Goal: Task Accomplishment & Management: Complete application form

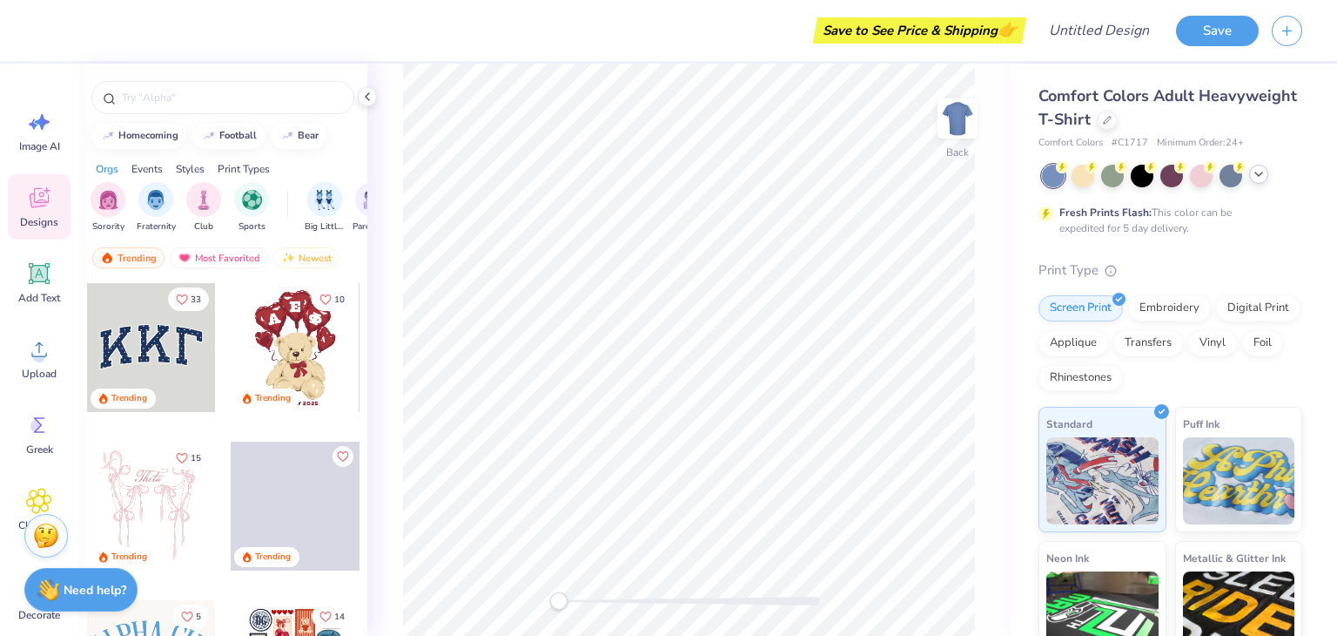
click at [1256, 176] on icon at bounding box center [1259, 174] width 14 height 14
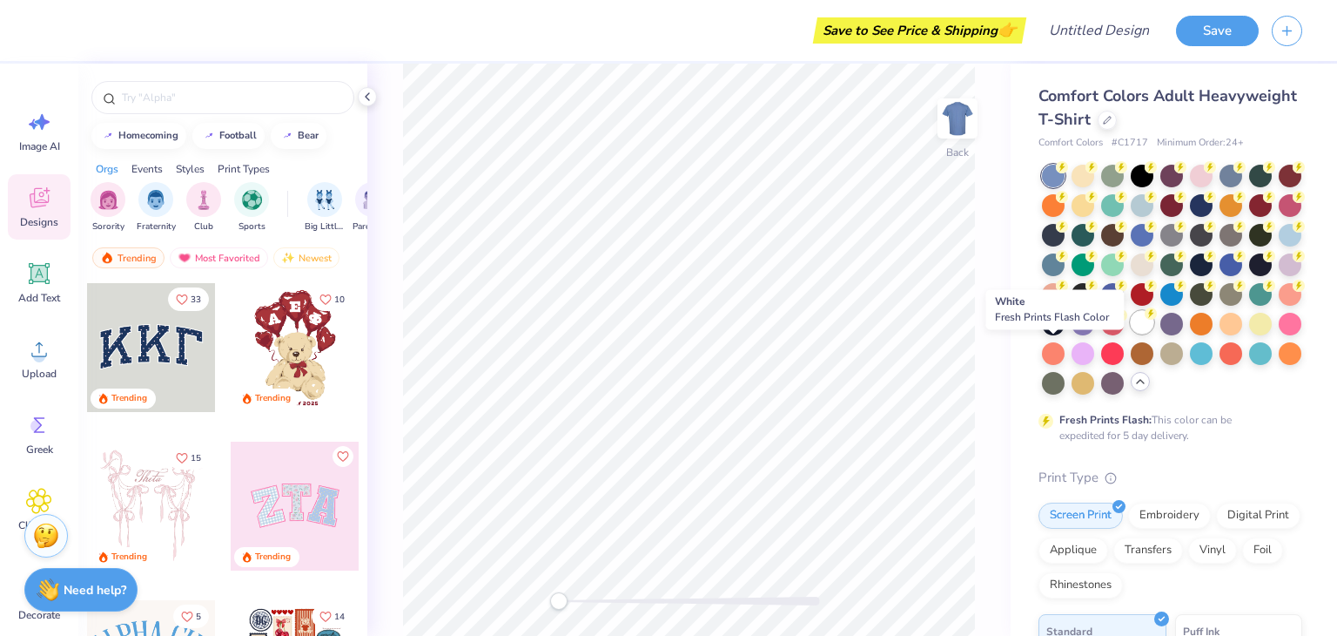
click at [1131, 333] on div at bounding box center [1142, 322] width 23 height 23
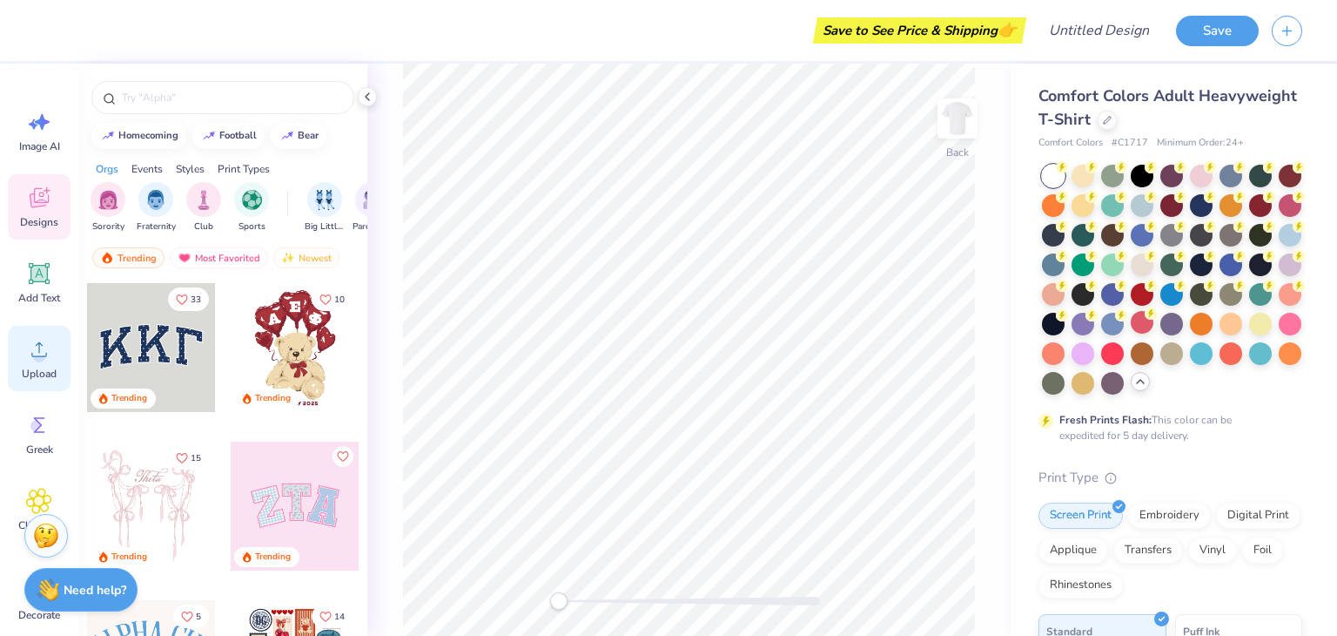
click at [39, 356] on circle at bounding box center [39, 356] width 12 height 12
click at [44, 128] on icon at bounding box center [39, 122] width 26 height 26
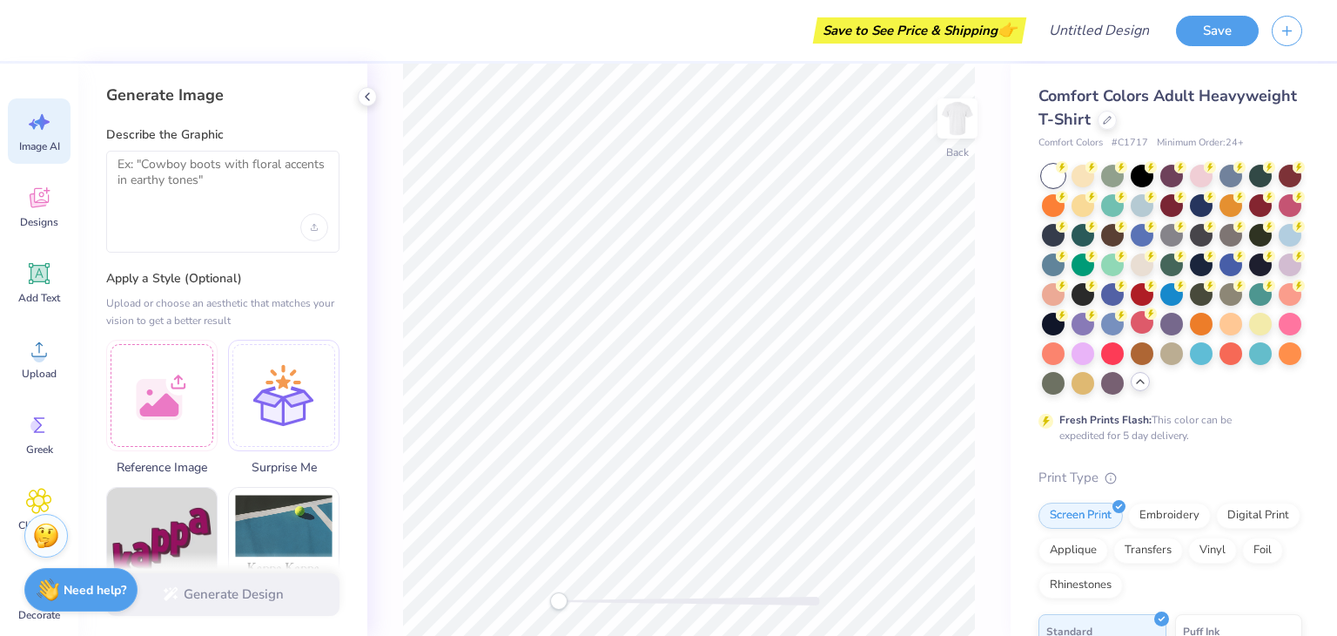
click at [197, 205] on div at bounding box center [222, 202] width 233 height 102
click at [177, 178] on textarea at bounding box center [223, 179] width 211 height 44
type textarea "@"
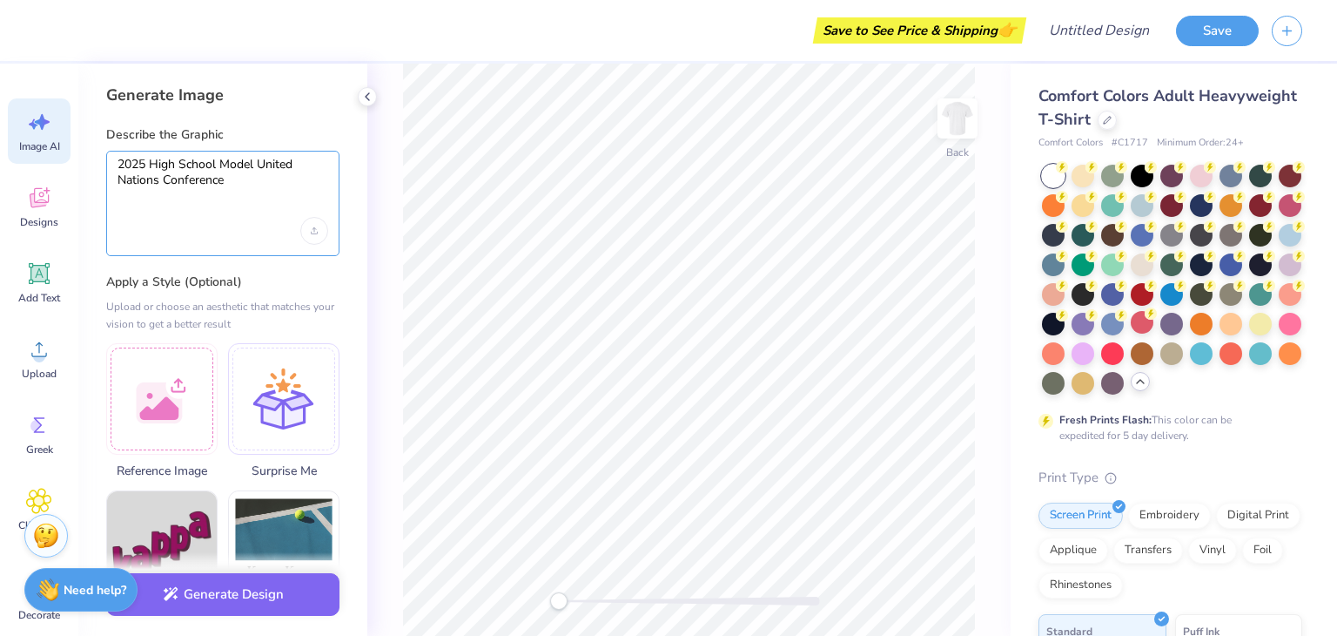
type textarea "2025 High School Model United Nations Conference"
click at [320, 230] on div "Upload image" at bounding box center [314, 231] width 28 height 28
click at [199, 590] on button "Generate Design" at bounding box center [222, 590] width 233 height 43
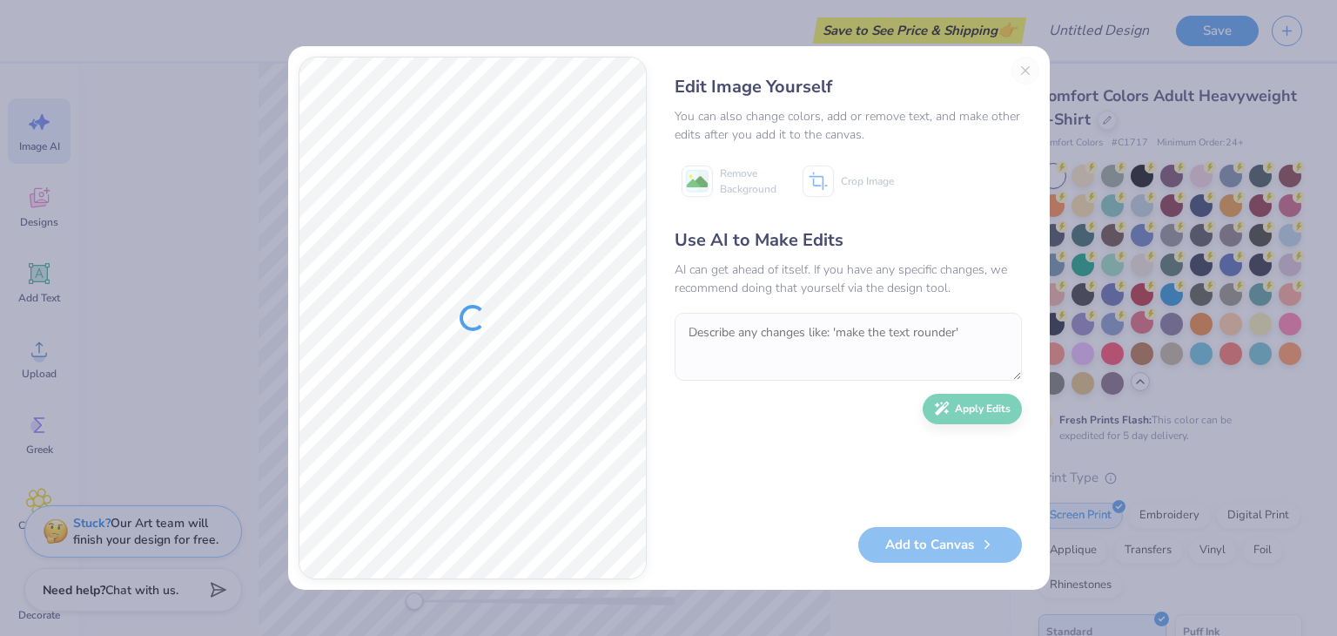
click at [1027, 64] on div "Edit Image Yourself You can also change colors, add or remove text, and make ot…" at bounding box center [848, 318] width 382 height 522
click at [1020, 67] on div "Edit Image Yourself You can also change colors, add or remove text, and make ot…" at bounding box center [848, 318] width 382 height 522
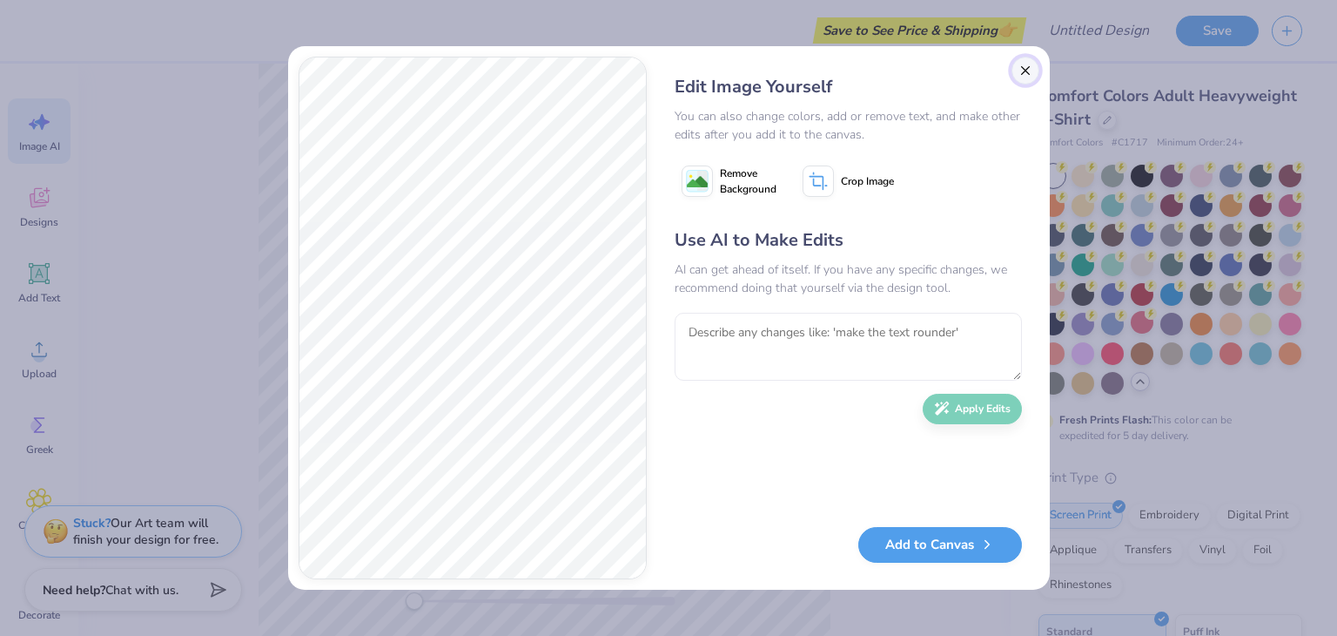
click at [1022, 74] on button "Close" at bounding box center [1026, 71] width 28 height 28
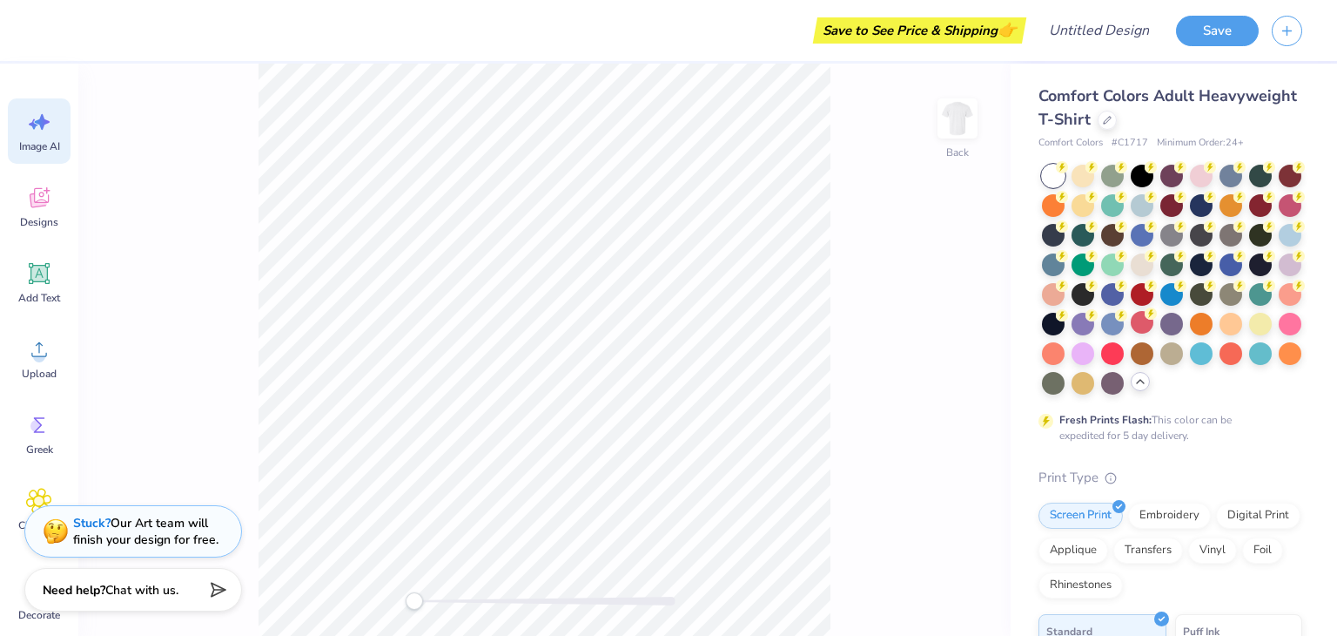
scroll to position [0, 38]
click at [42, 124] on icon at bounding box center [42, 122] width 15 height 16
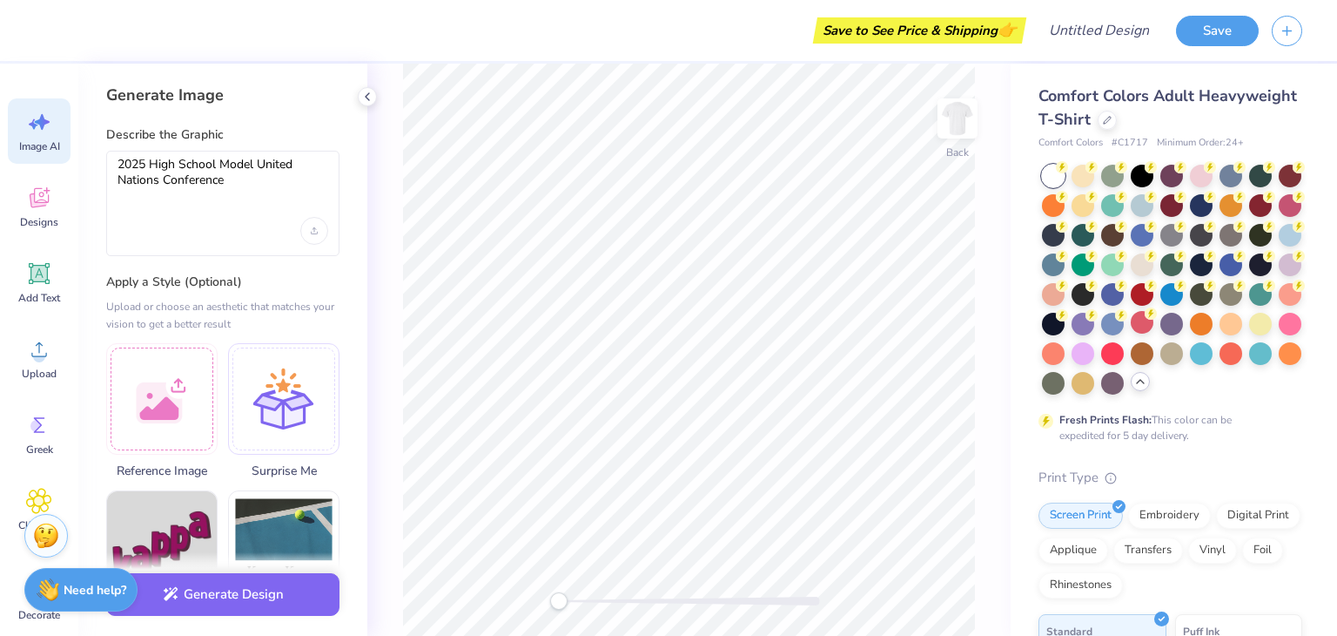
scroll to position [0, 0]
click at [178, 415] on div at bounding box center [161, 395] width 111 height 111
click at [167, 376] on div at bounding box center [161, 395] width 111 height 111
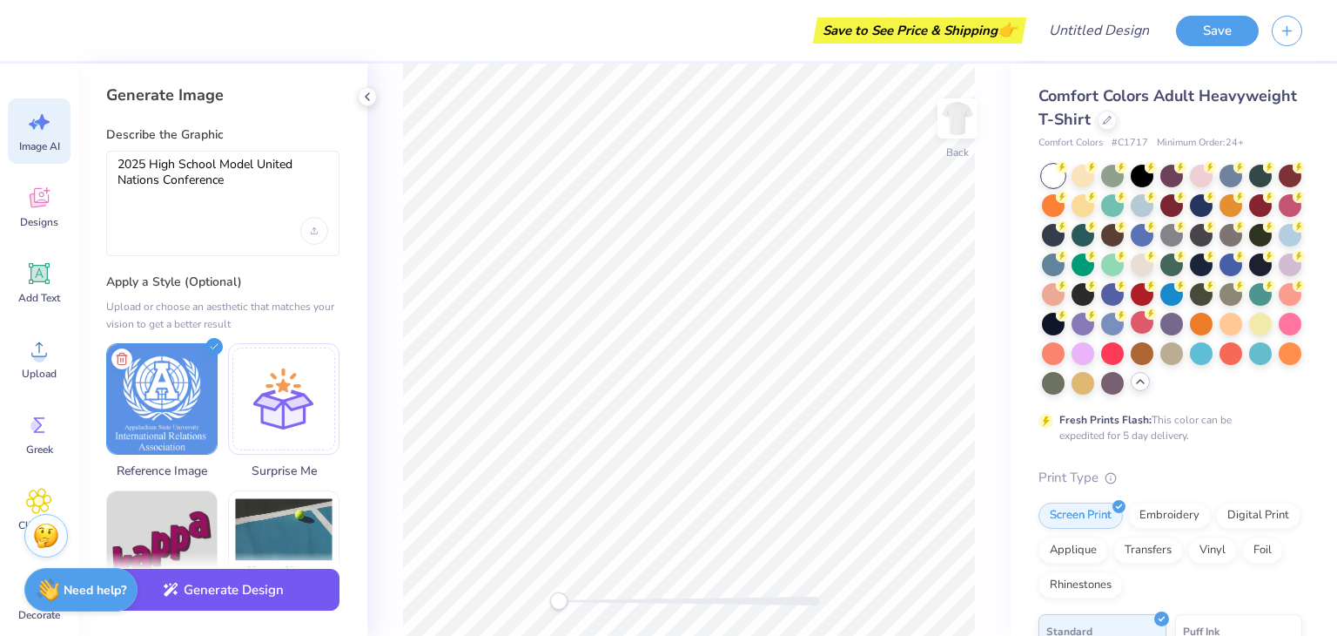
click at [239, 595] on button "Generate Design" at bounding box center [222, 590] width 233 height 43
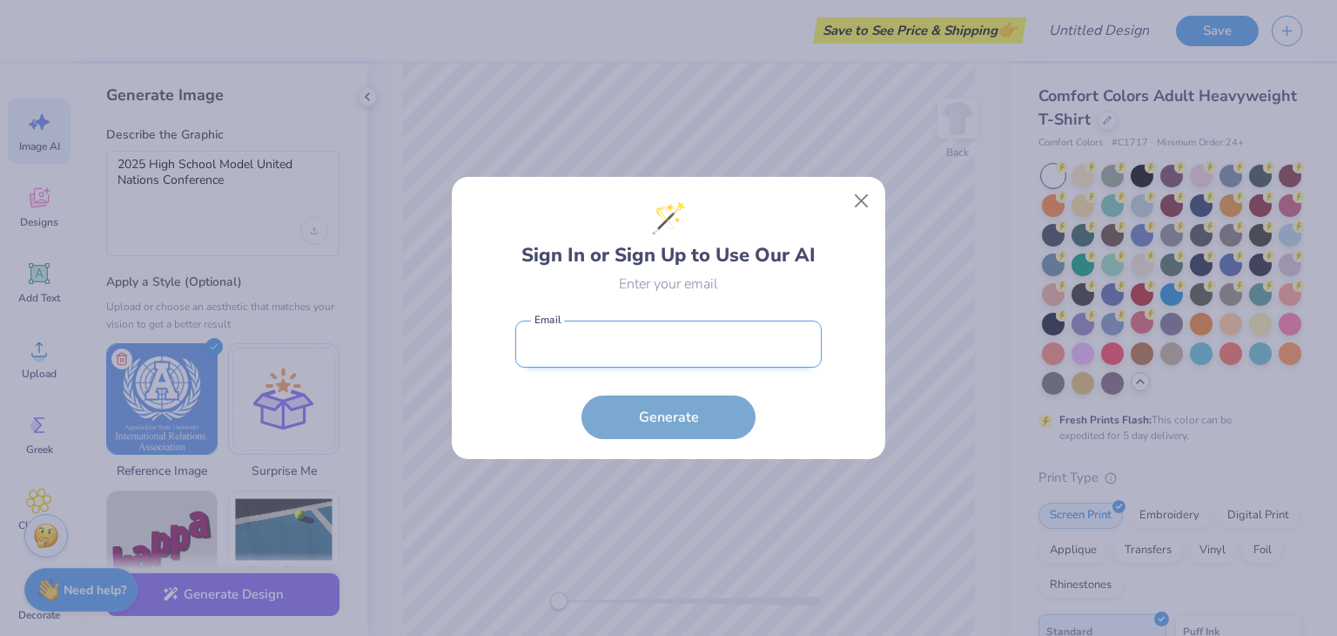
click at [613, 327] on input "email" at bounding box center [668, 344] width 306 height 48
type input "alexislimlawsicard@gmail.com"
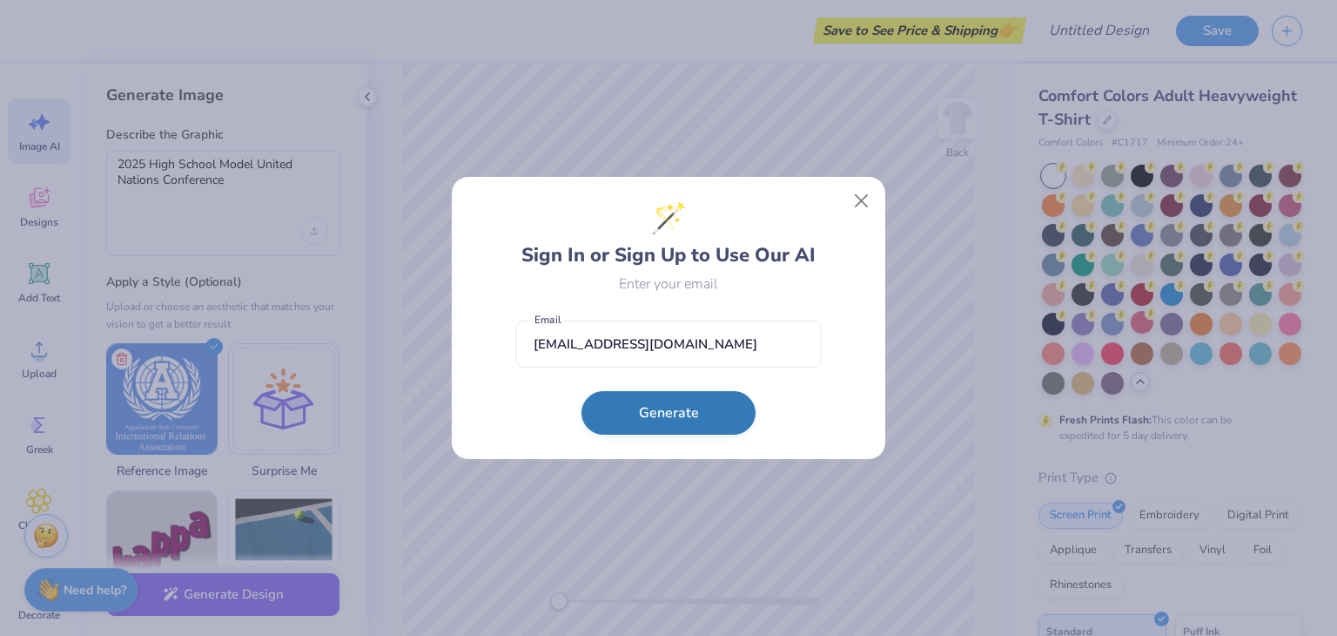
click at [668, 428] on button "Generate" at bounding box center [669, 413] width 174 height 44
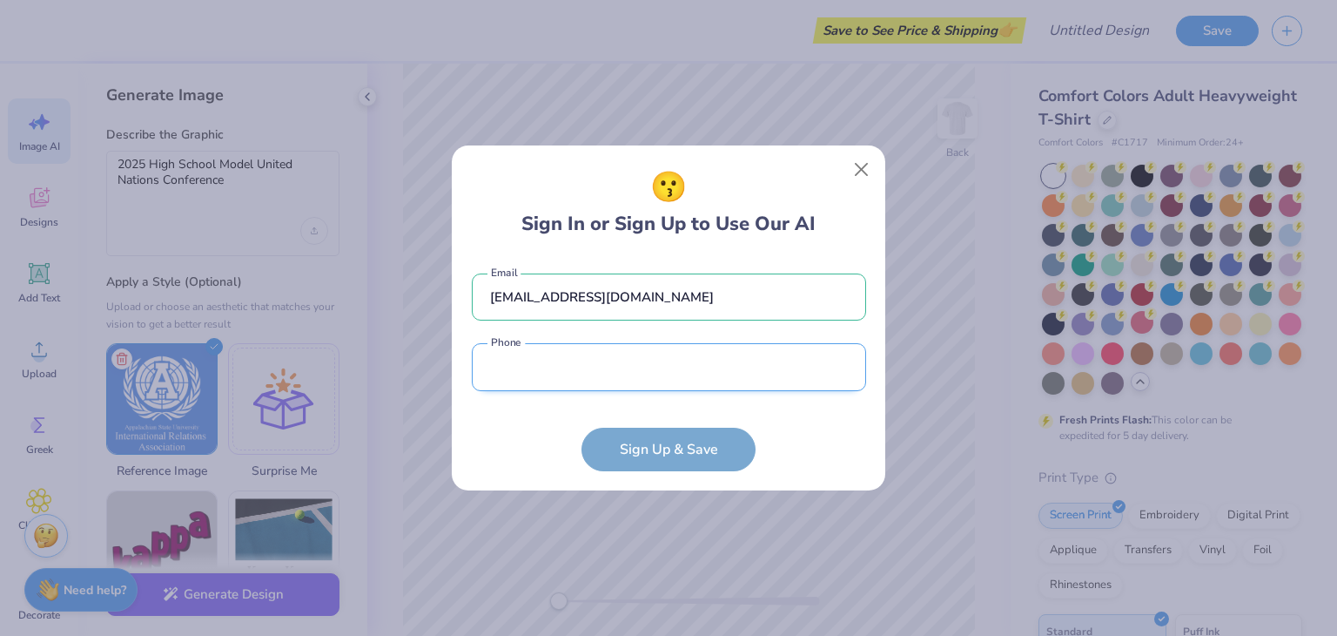
click at [586, 366] on input "tel" at bounding box center [669, 367] width 394 height 48
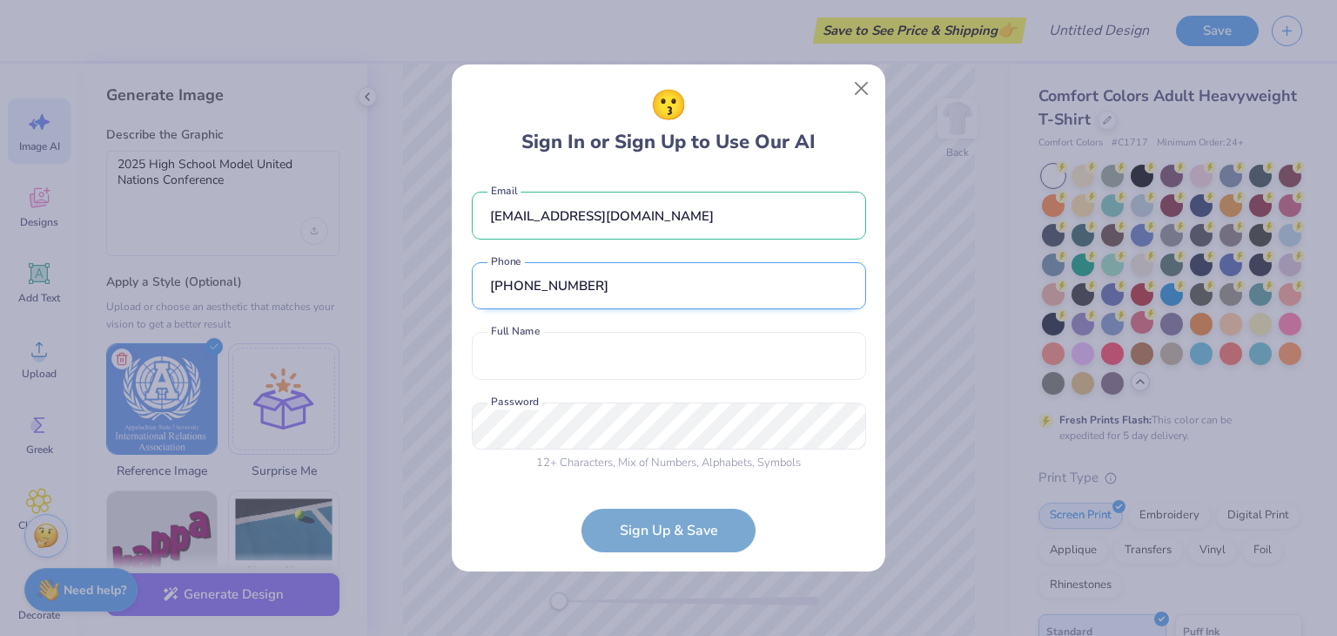
type input "(802) 673-4578"
click at [586, 366] on input "text" at bounding box center [669, 356] width 394 height 48
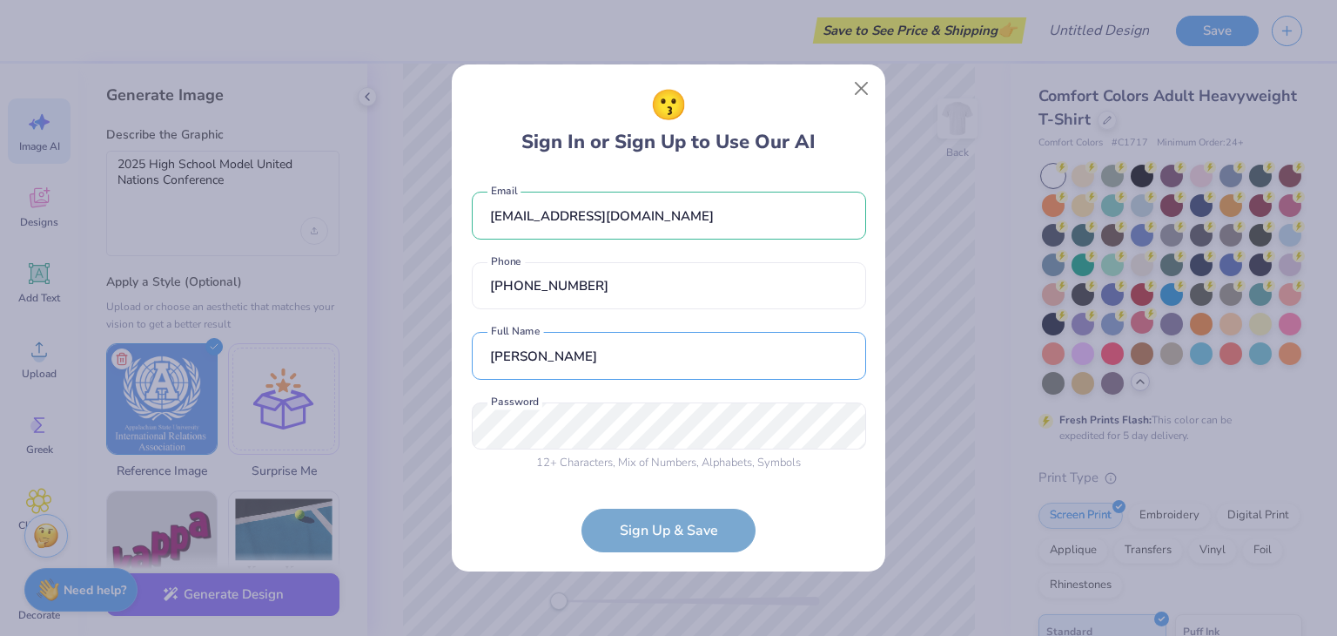
type input "Alexis LS"
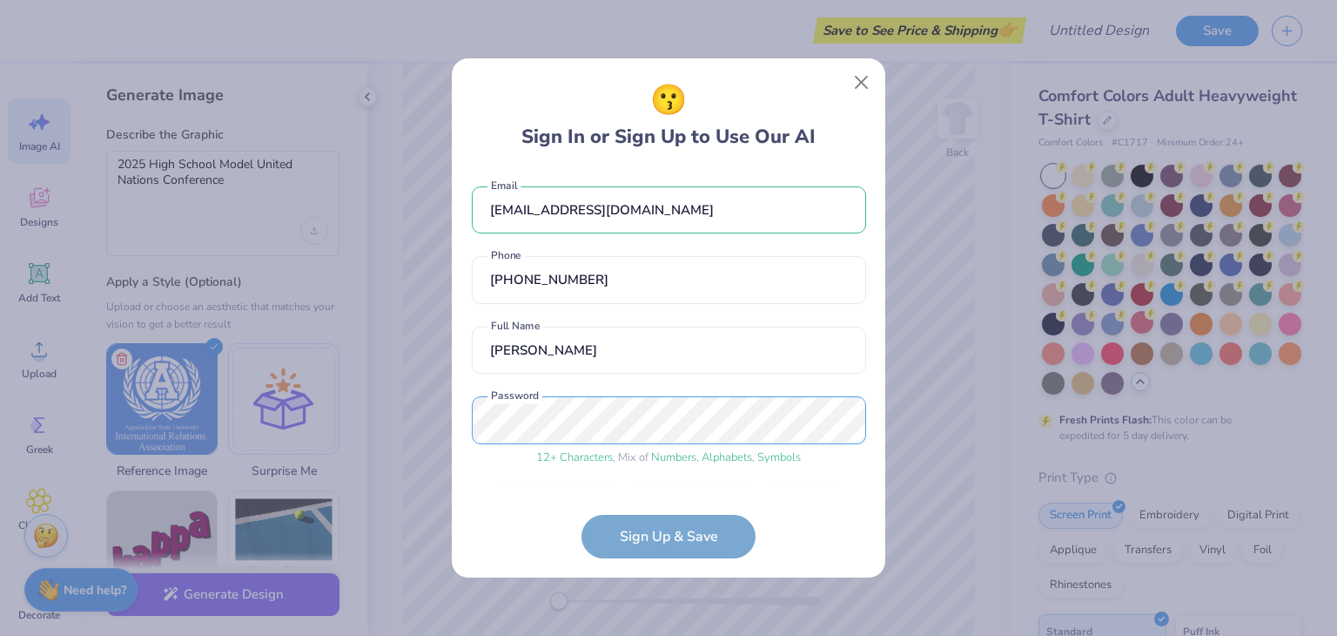
scroll to position [54, 0]
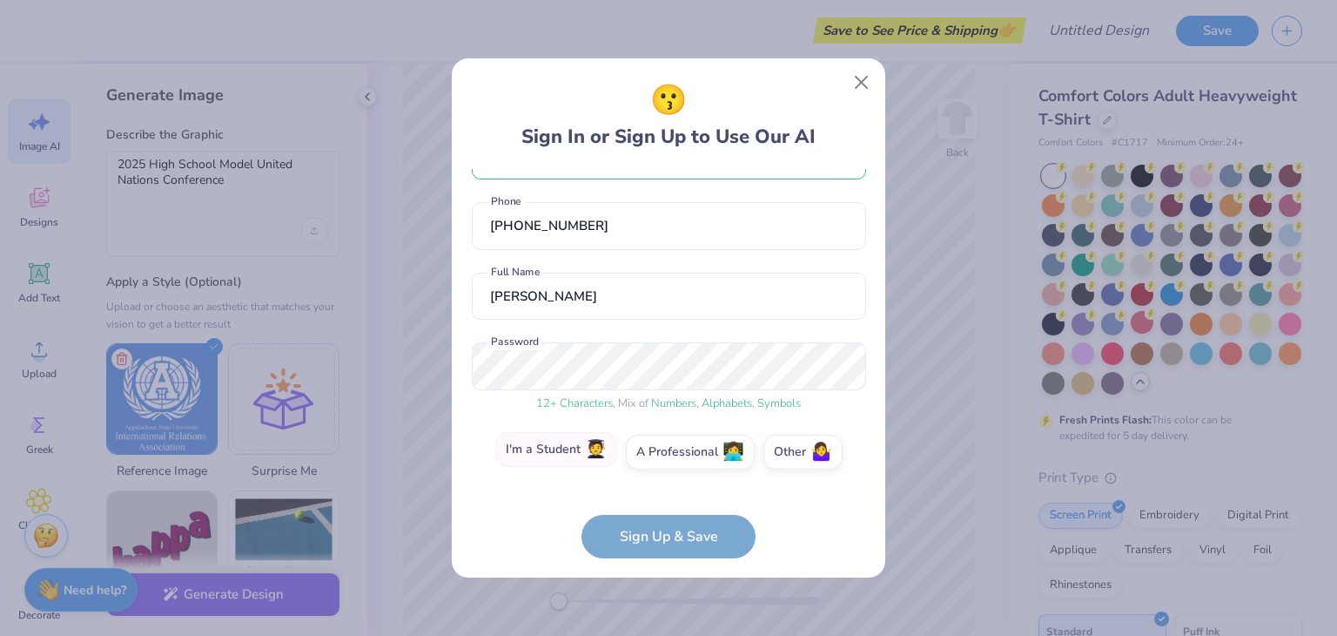
click at [535, 464] on label "I'm a Student 🧑‍🎓" at bounding box center [556, 449] width 122 height 35
click at [663, 505] on input "I'm a Student 🧑‍🎓" at bounding box center [668, 510] width 11 height 11
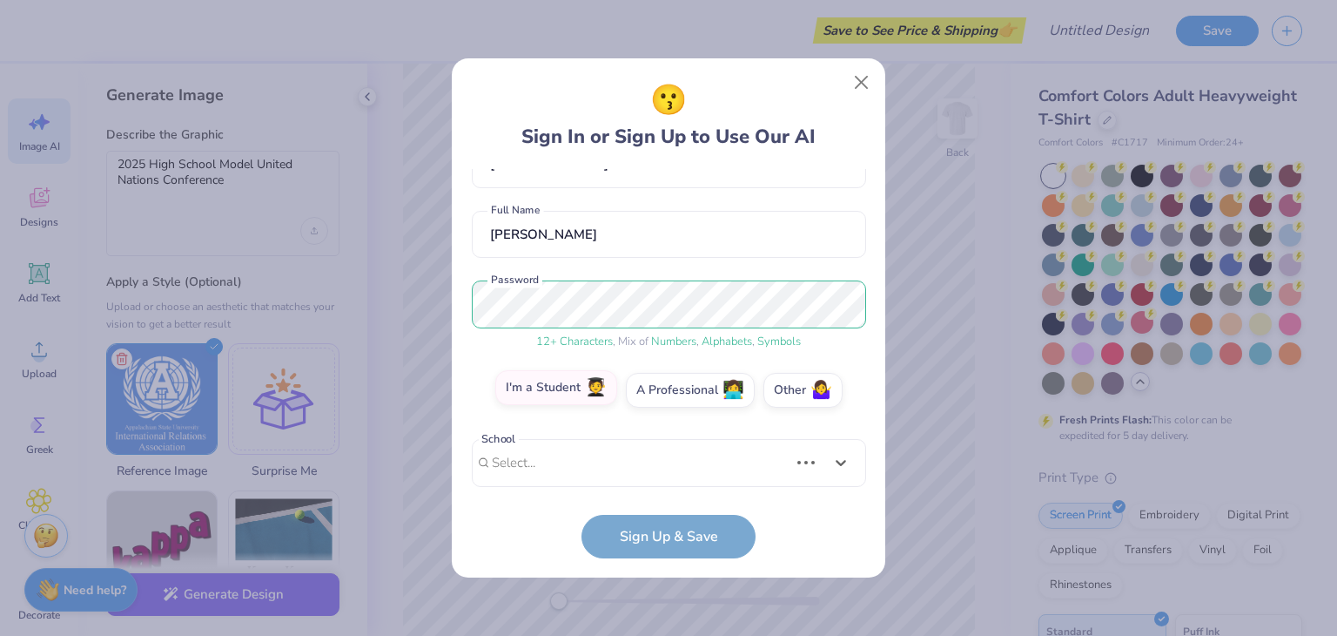
click at [535, 464] on div "Use Up and Down to choose options, press Enter to select the currently focused …" at bounding box center [669, 489] width 394 height 100
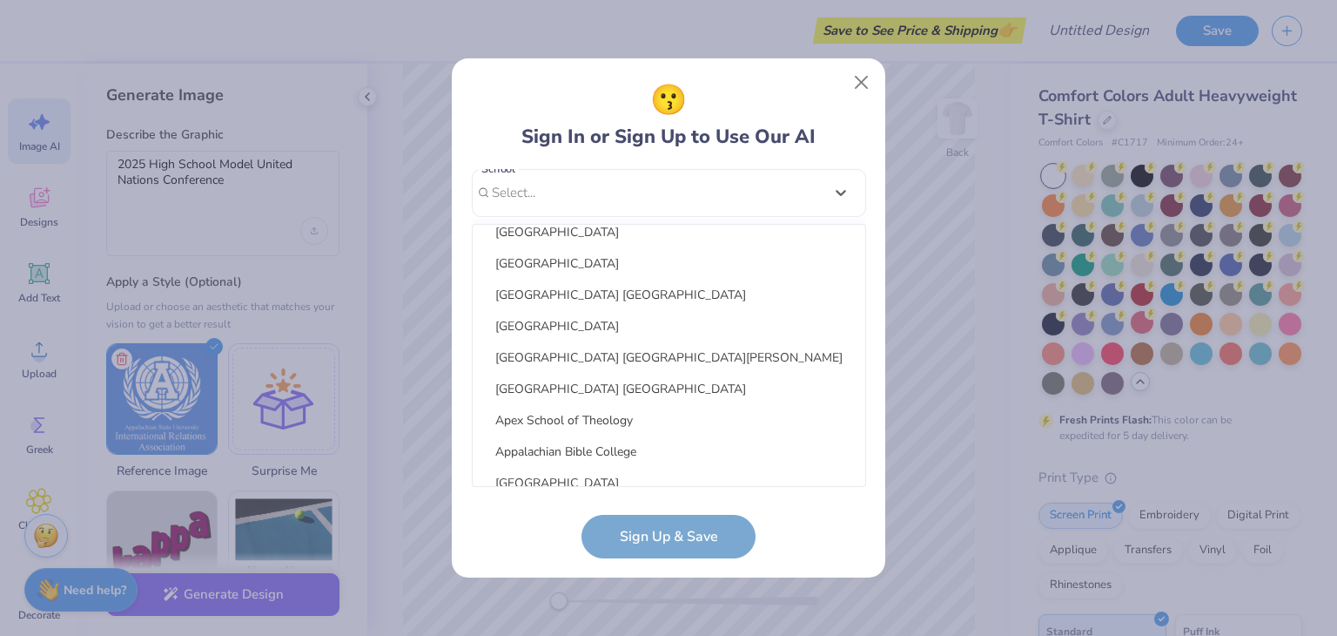
scroll to position [1630, 0]
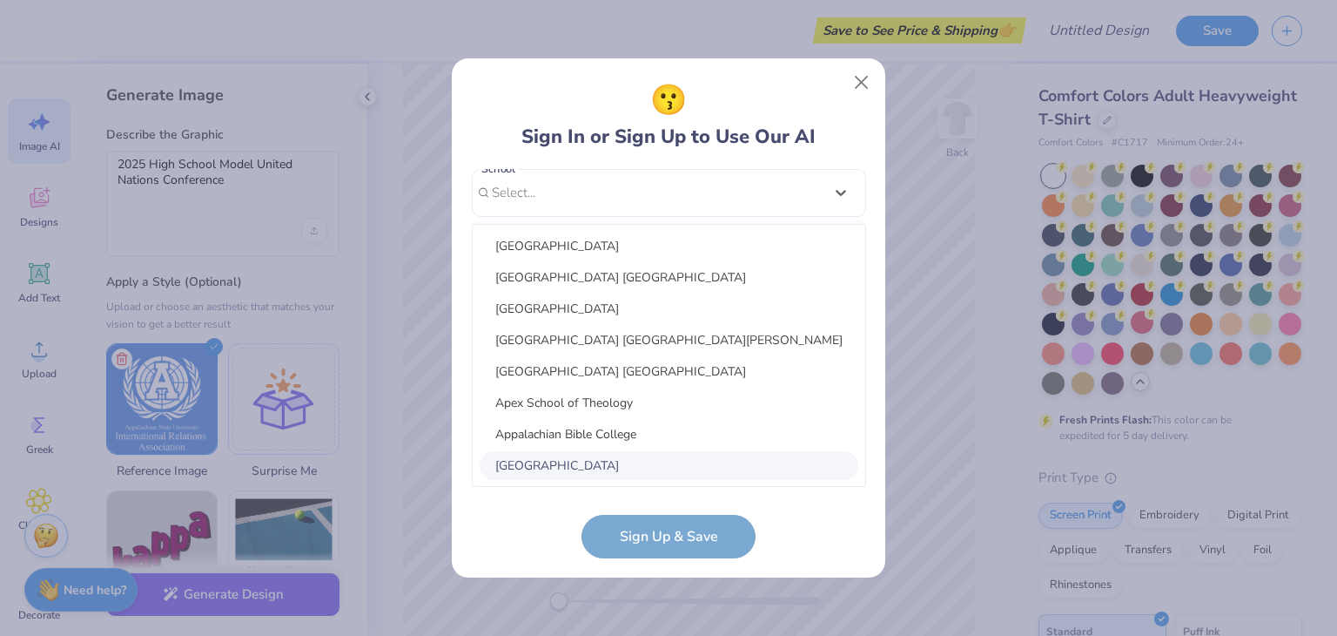
click at [583, 468] on div "Appalachian State University" at bounding box center [669, 465] width 379 height 29
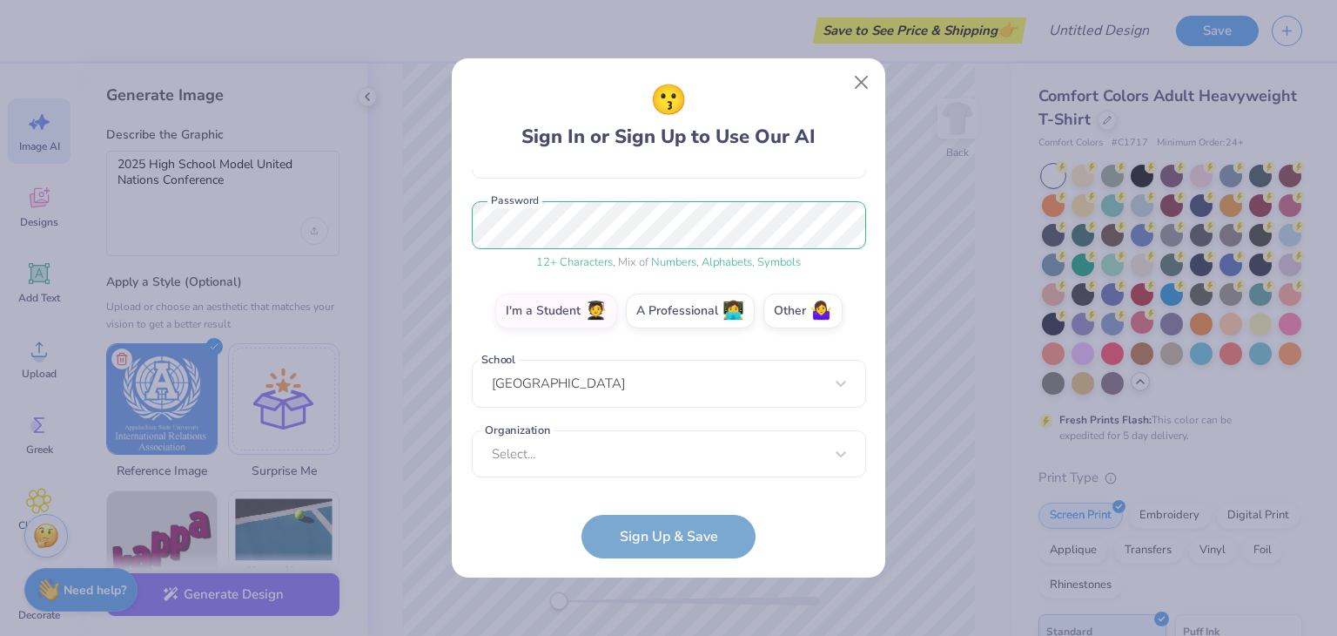
scroll to position [195, 0]
click at [583, 468] on div "Select..." at bounding box center [669, 454] width 394 height 48
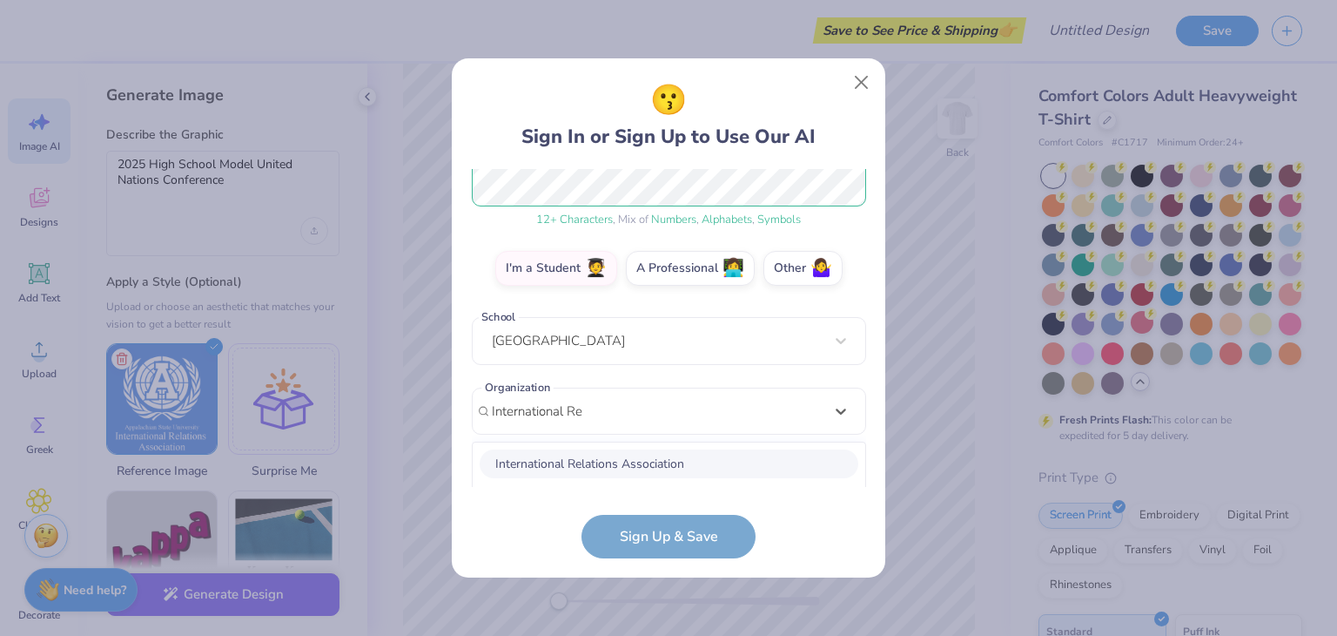
scroll to position [455, 0]
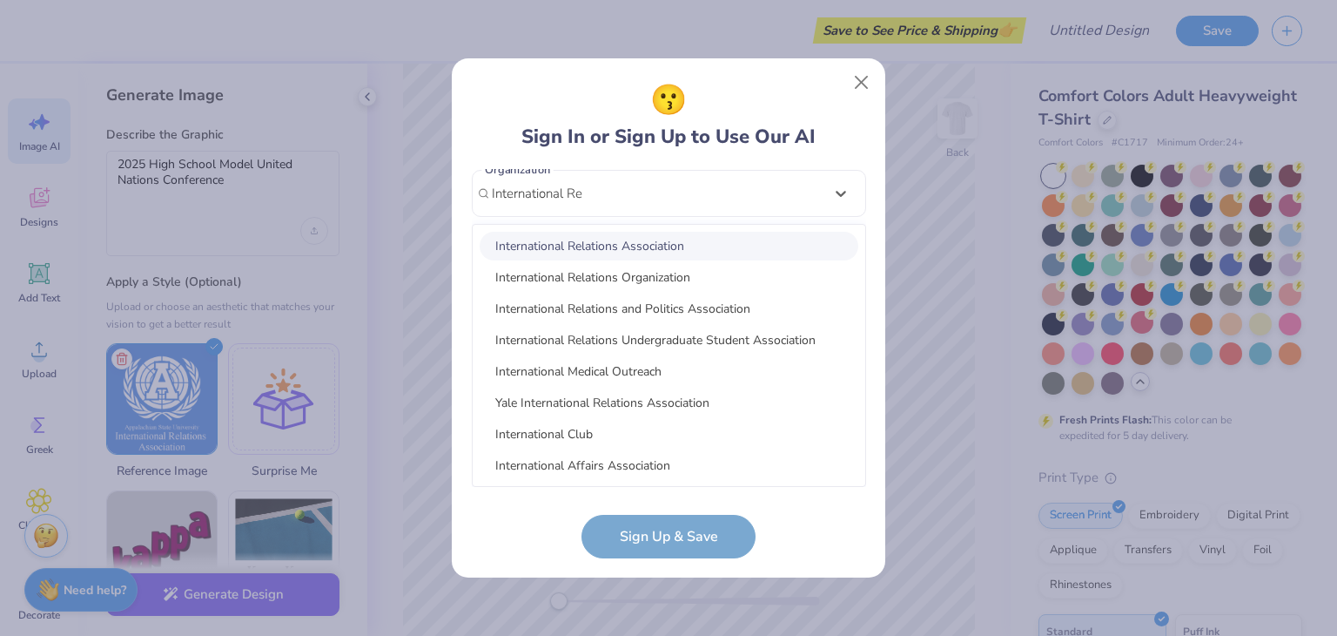
click at [575, 236] on div "International Relations Association" at bounding box center [669, 246] width 379 height 29
type input "International Re"
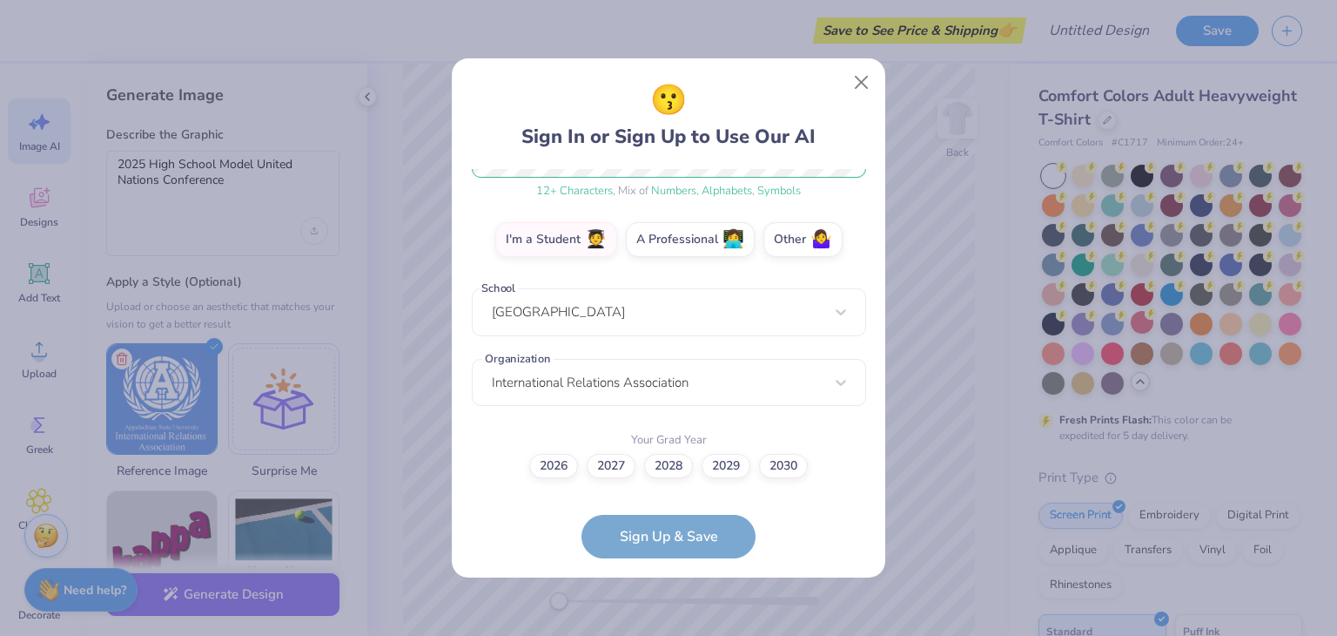
scroll to position [266, 0]
click at [554, 468] on label "2026" at bounding box center [553, 464] width 49 height 24
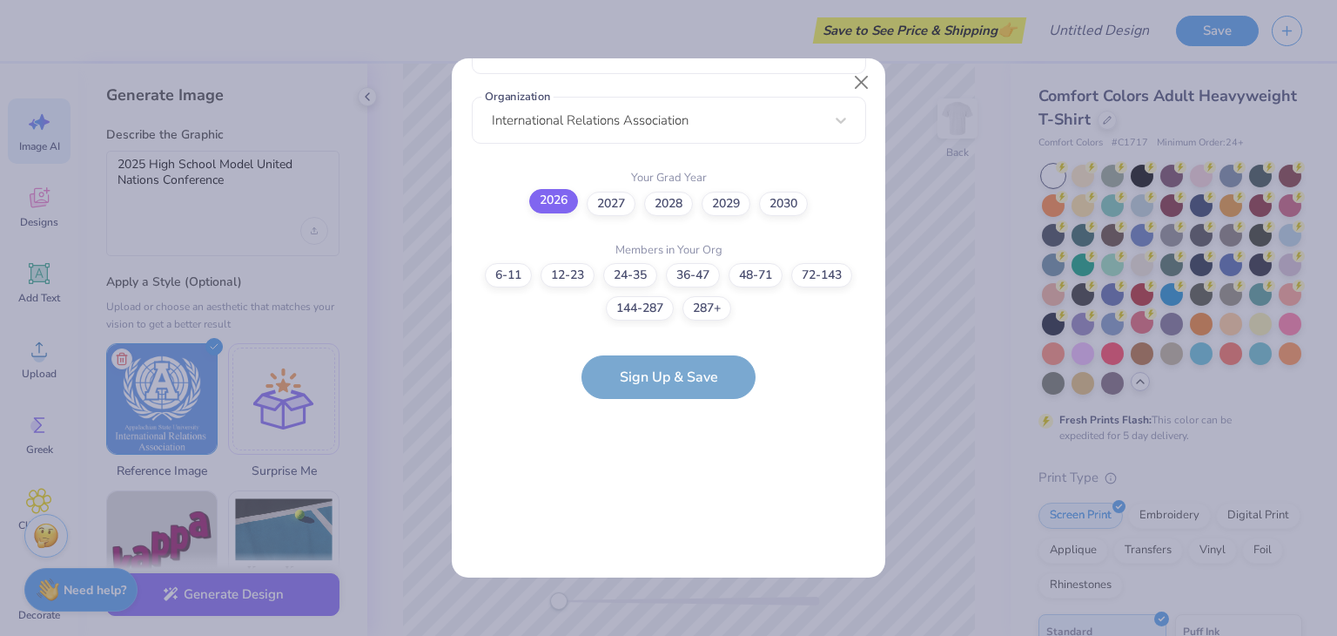
scroll to position [0, 0]
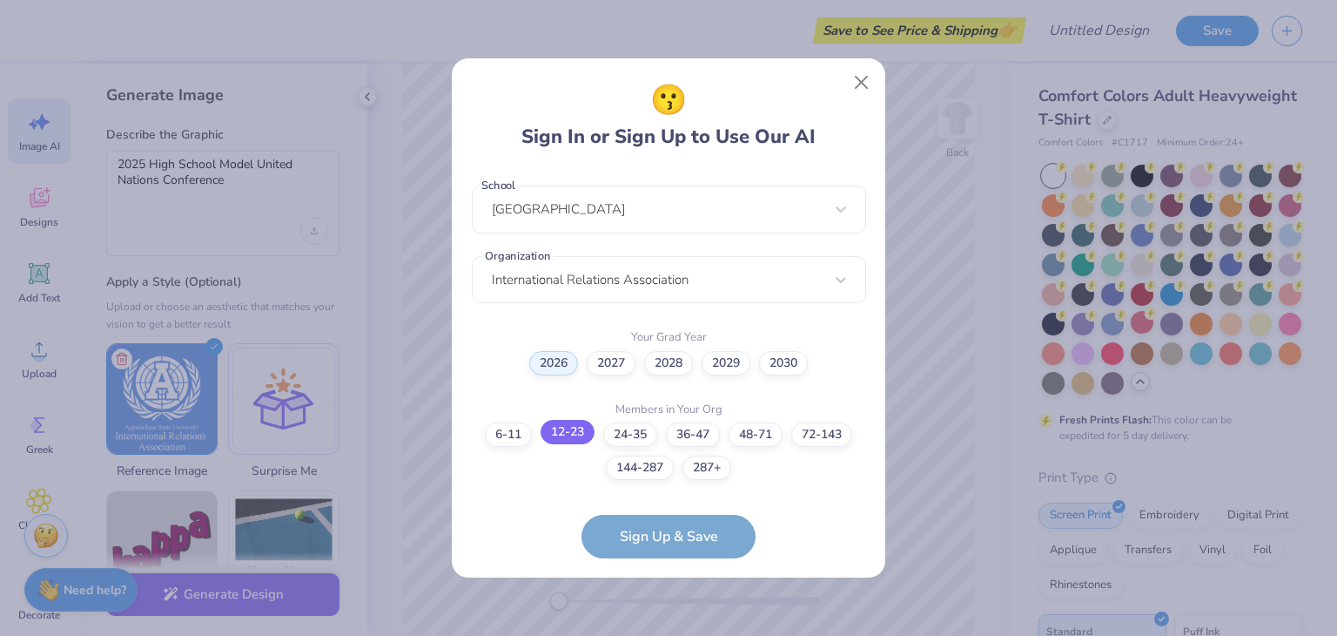
click at [562, 431] on label "12-23" at bounding box center [568, 432] width 54 height 24
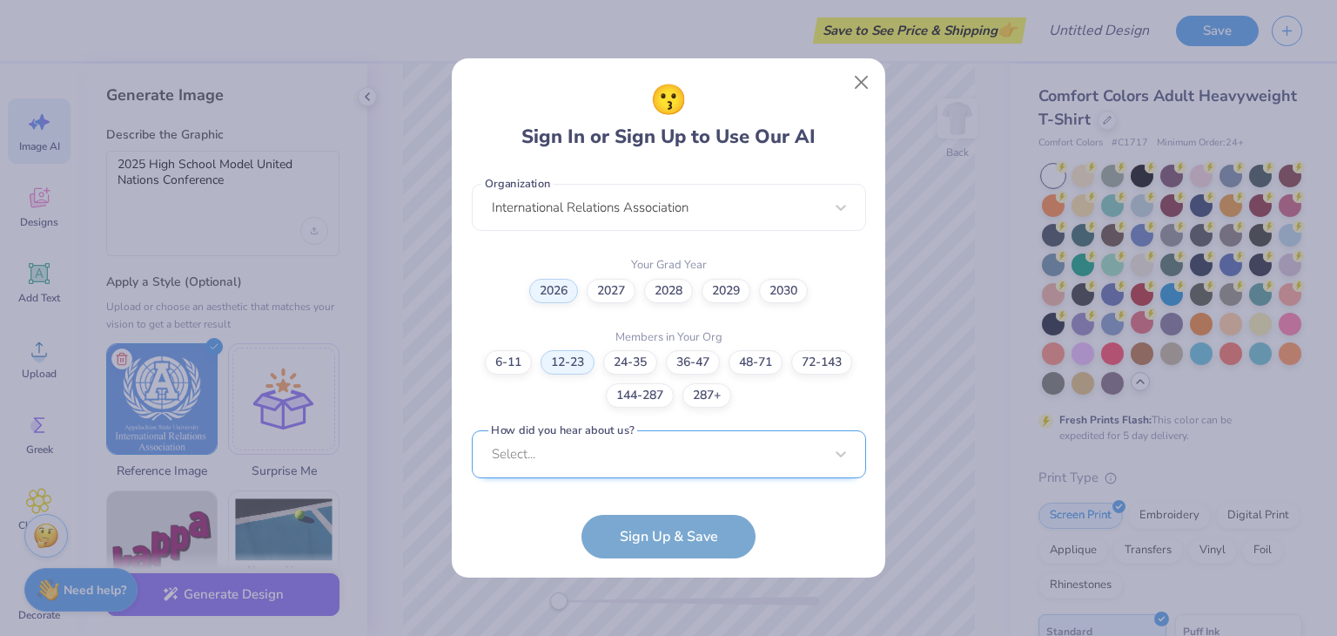
click at [589, 460] on div "Select..." at bounding box center [669, 454] width 394 height 48
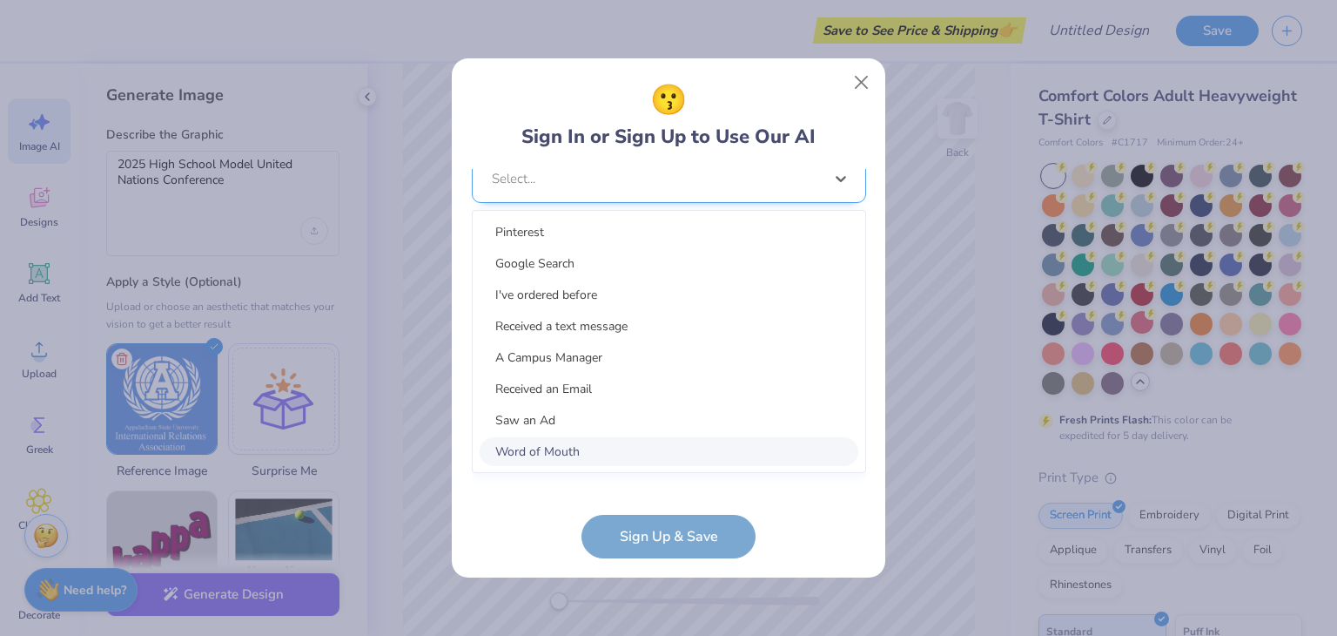
scroll to position [701, 0]
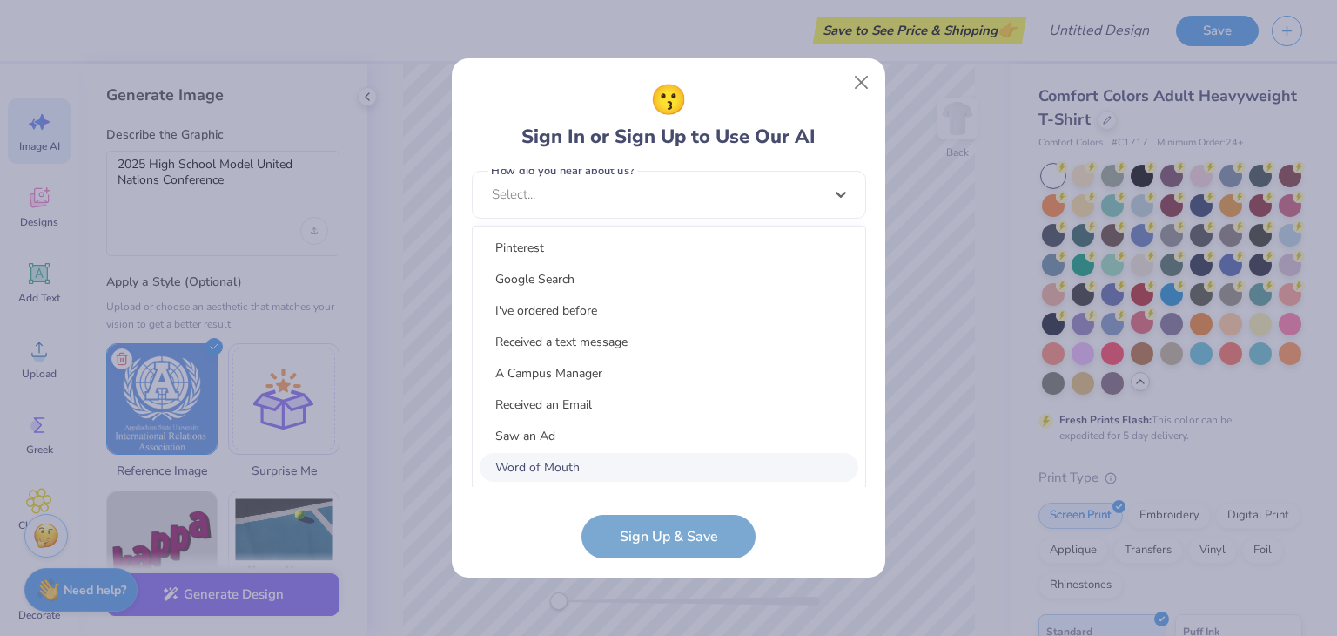
click at [559, 468] on div "Word of Mouth" at bounding box center [669, 467] width 379 height 29
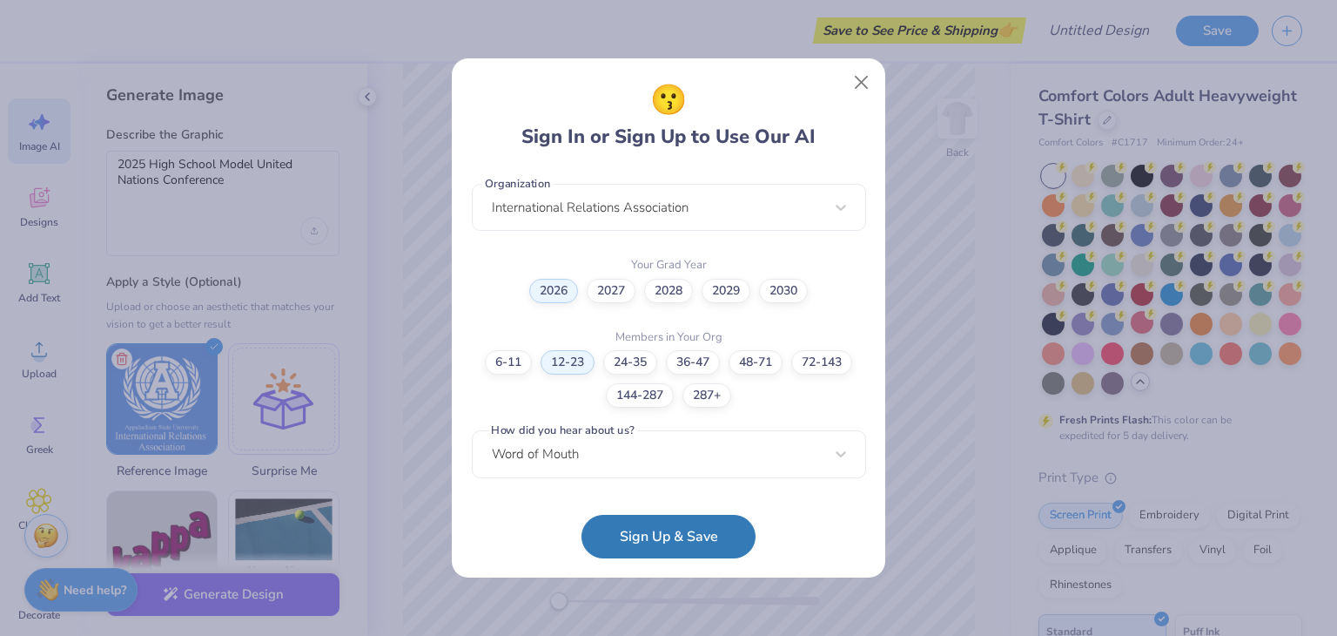
scroll to position [440, 0]
click at [650, 532] on button "Sign Up & Save" at bounding box center [669, 532] width 174 height 44
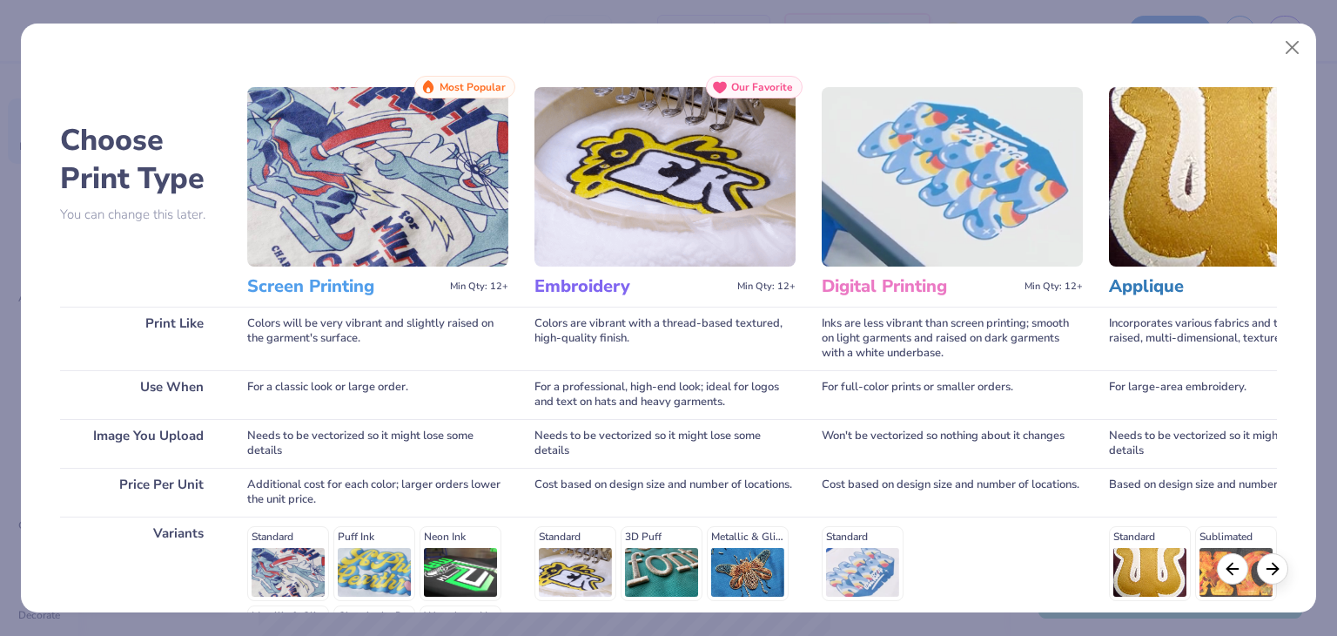
click at [471, 89] on span "Most Popular" at bounding box center [473, 87] width 66 height 12
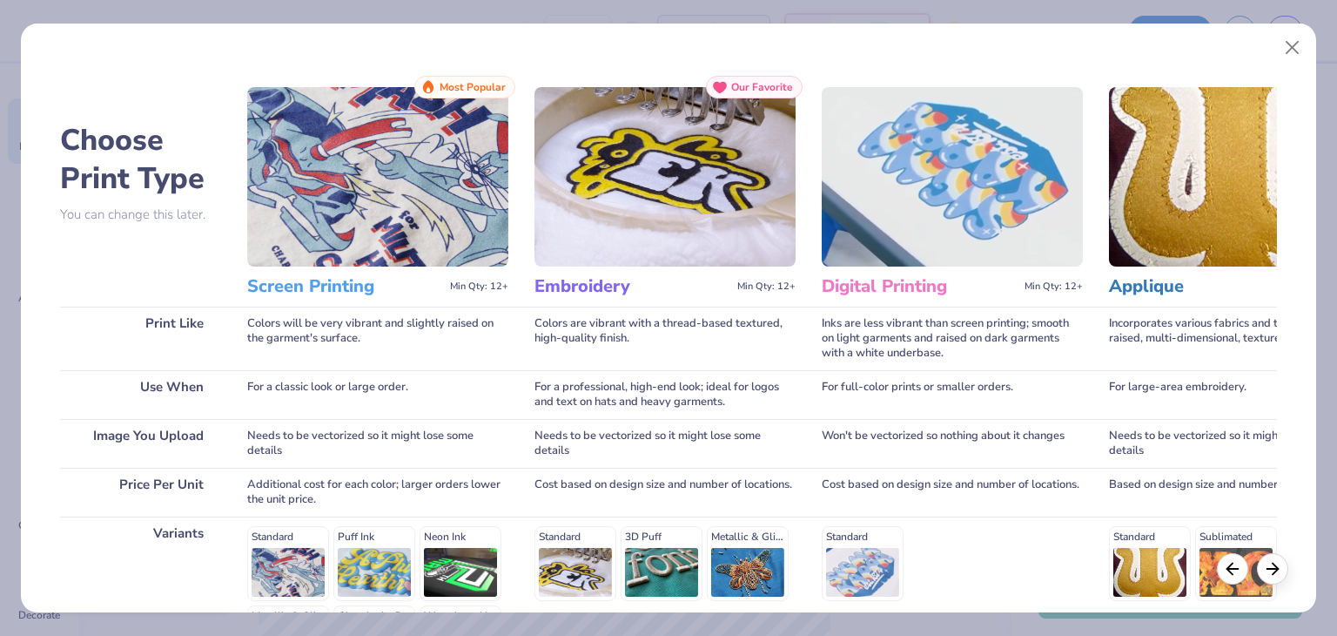
click at [306, 569] on div "Standard Puff Ink Neon Ink Metallic & Glitter Ink Glow in the Dark Ink Water ba…" at bounding box center [377, 602] width 261 height 153
